Goal: Transaction & Acquisition: Subscribe to service/newsletter

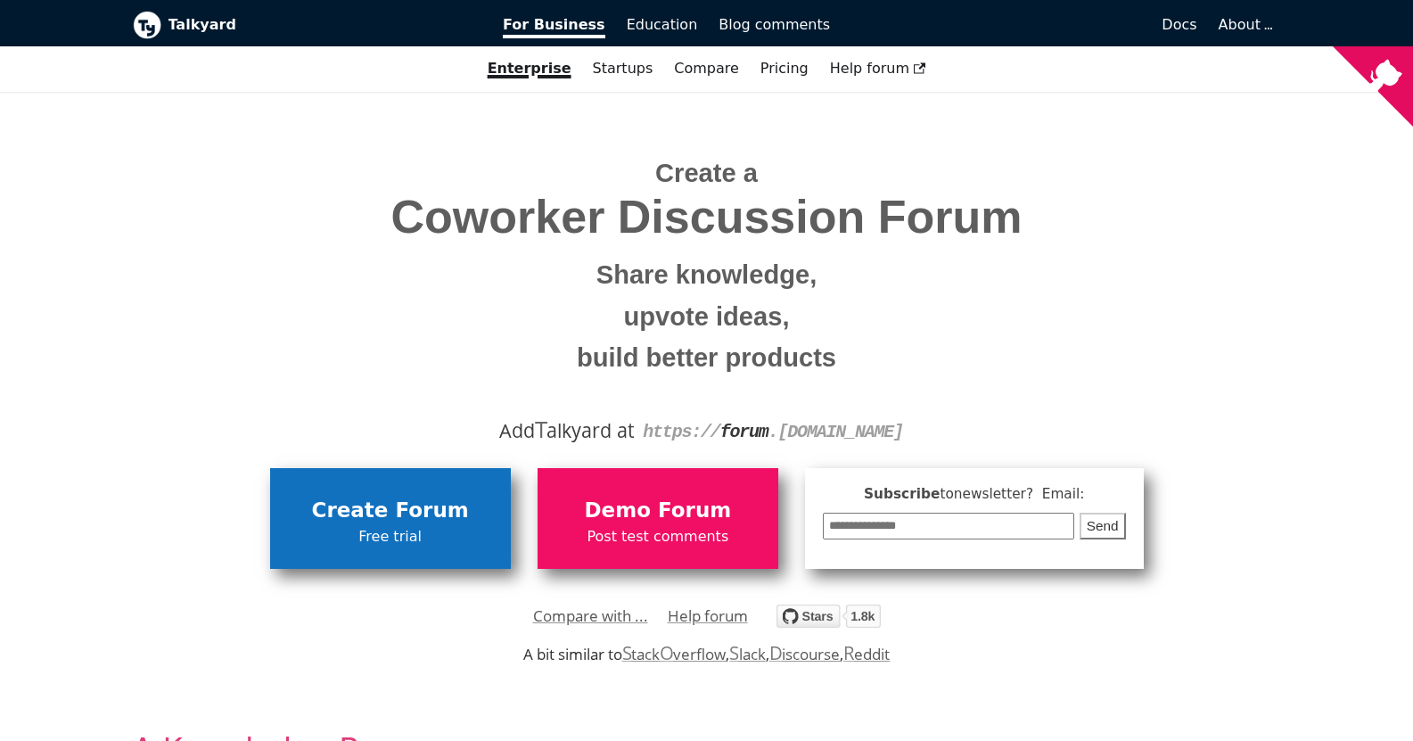
click at [403, 535] on span "Free trial" at bounding box center [390, 536] width 223 height 23
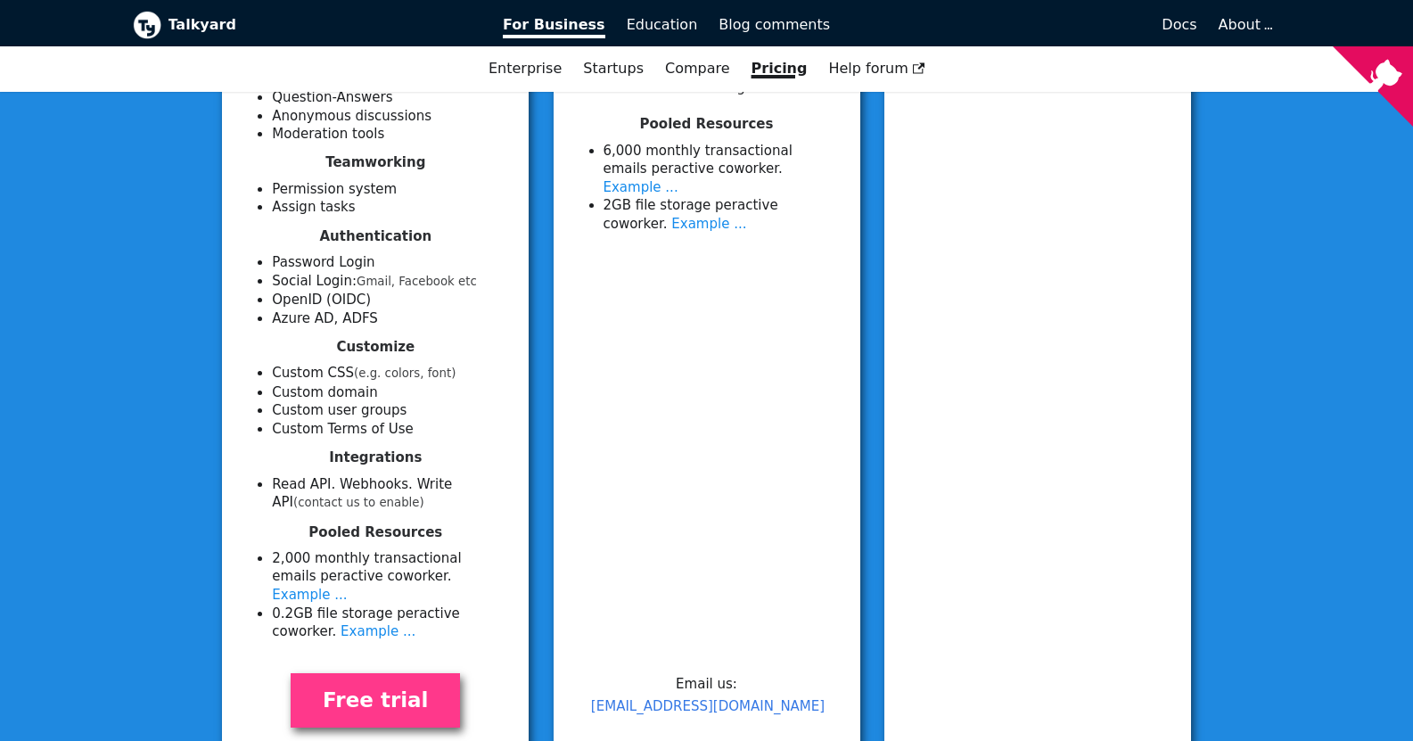
scroll to position [802, 0]
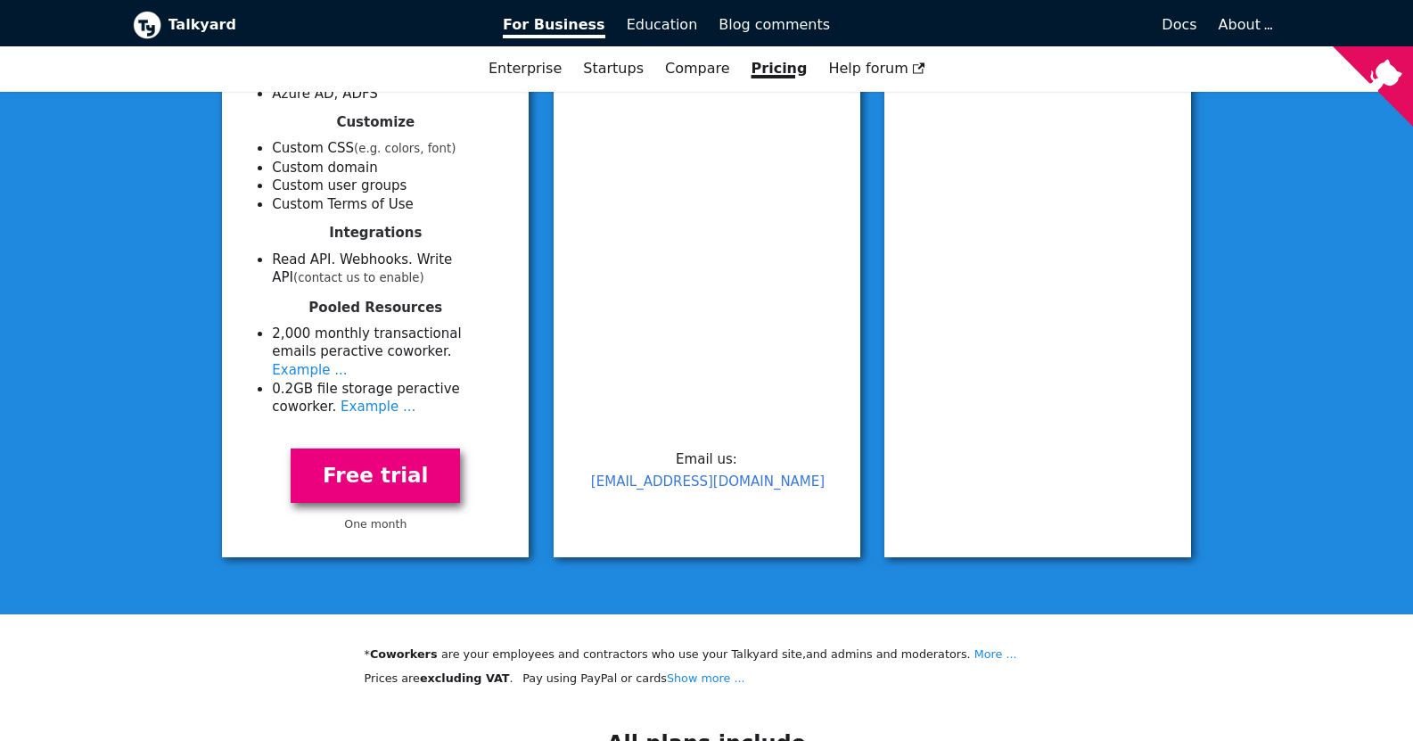
click at [363, 464] on link "Free trial" at bounding box center [375, 475] width 169 height 54
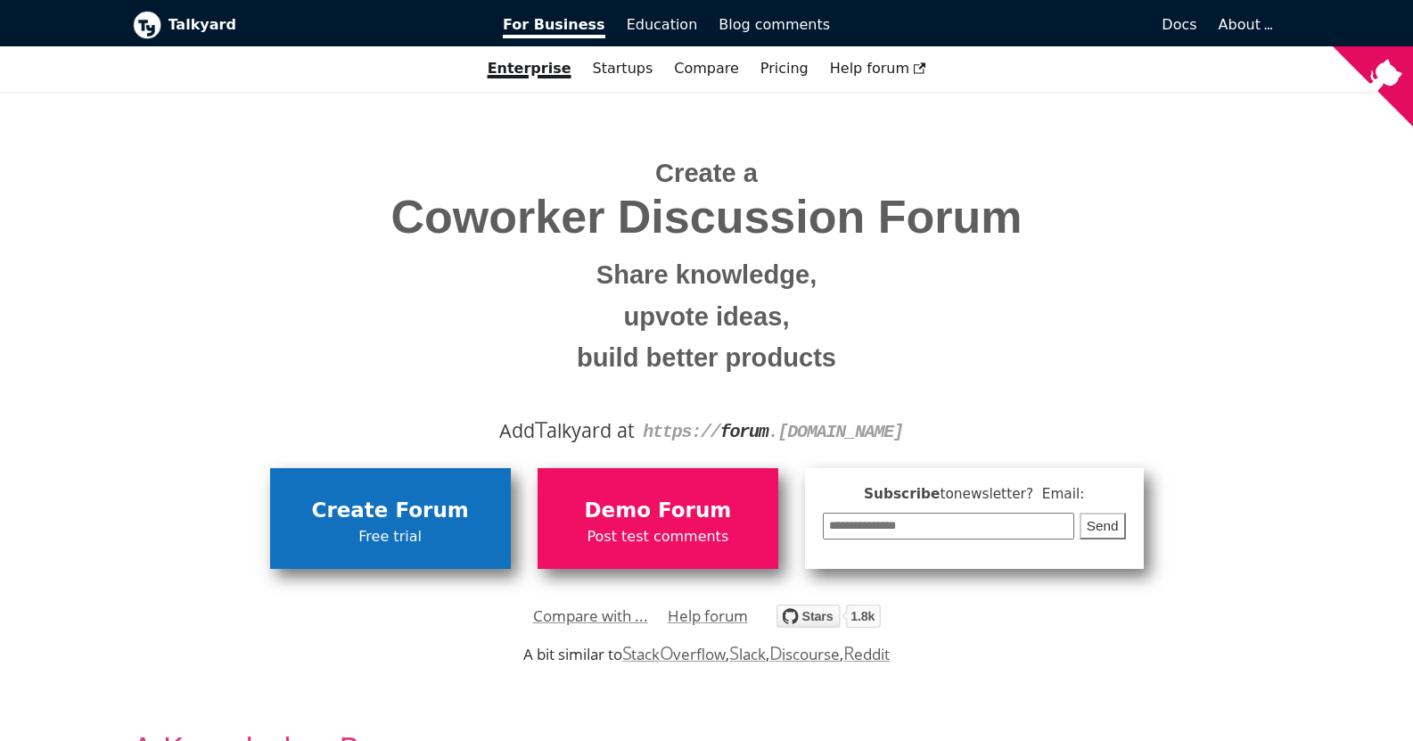
click at [381, 537] on span "Free trial" at bounding box center [390, 536] width 223 height 23
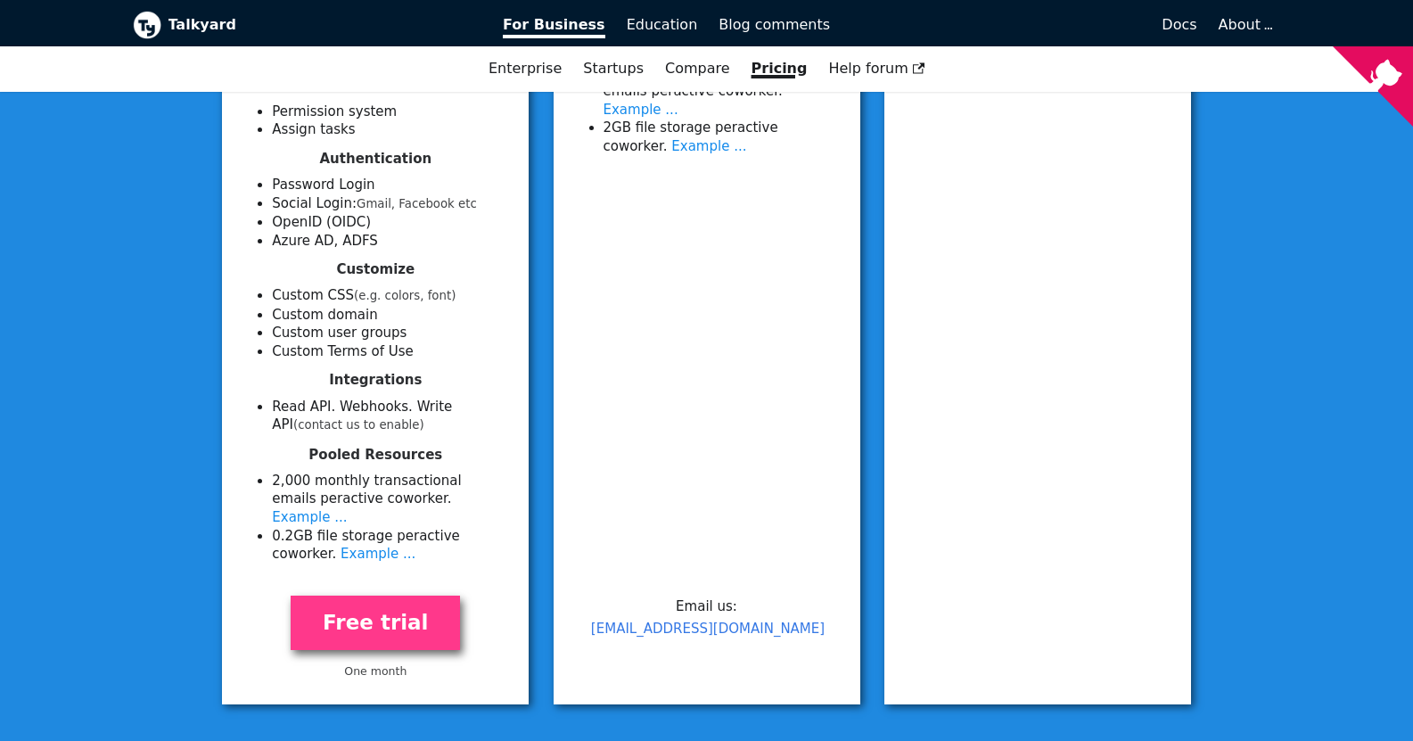
scroll to position [1070, 0]
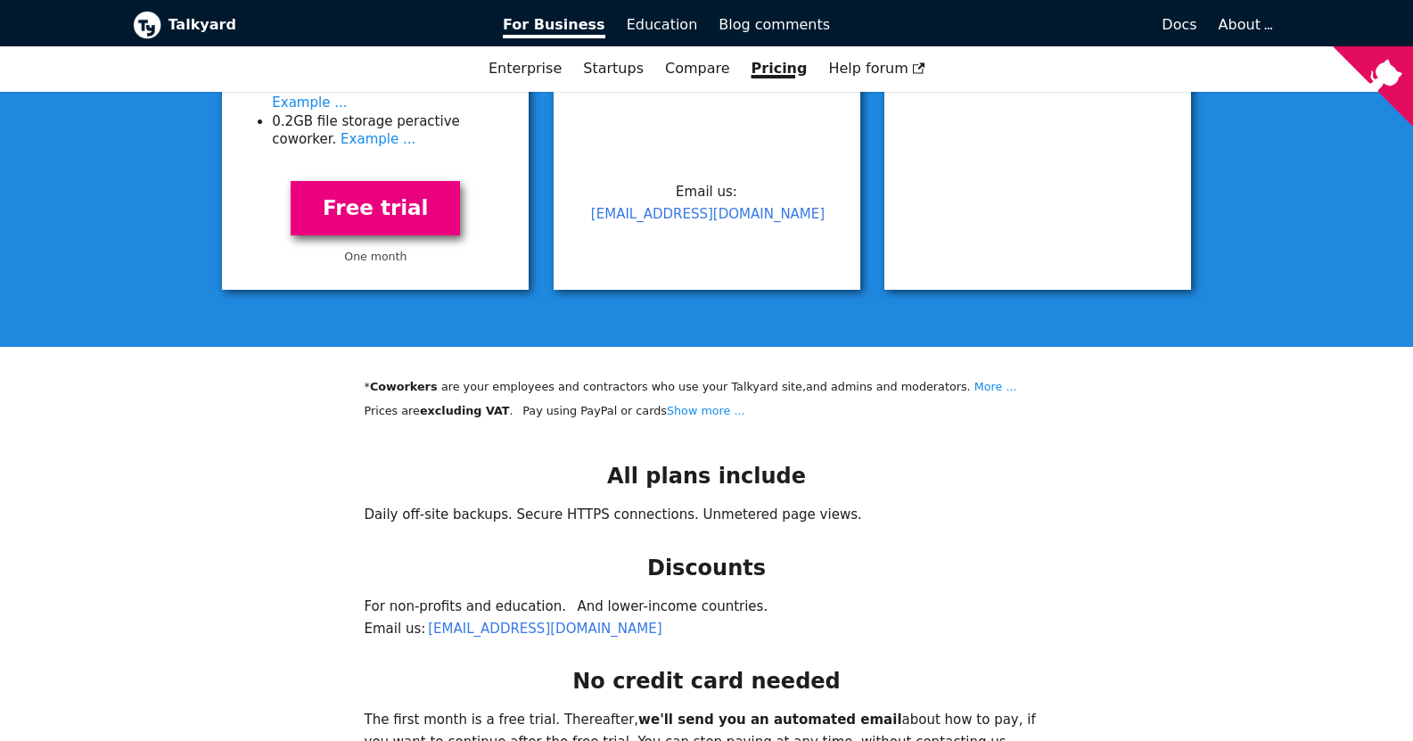
click at [393, 202] on link "Free trial" at bounding box center [375, 208] width 169 height 54
